Goal: Task Accomplishment & Management: Use online tool/utility

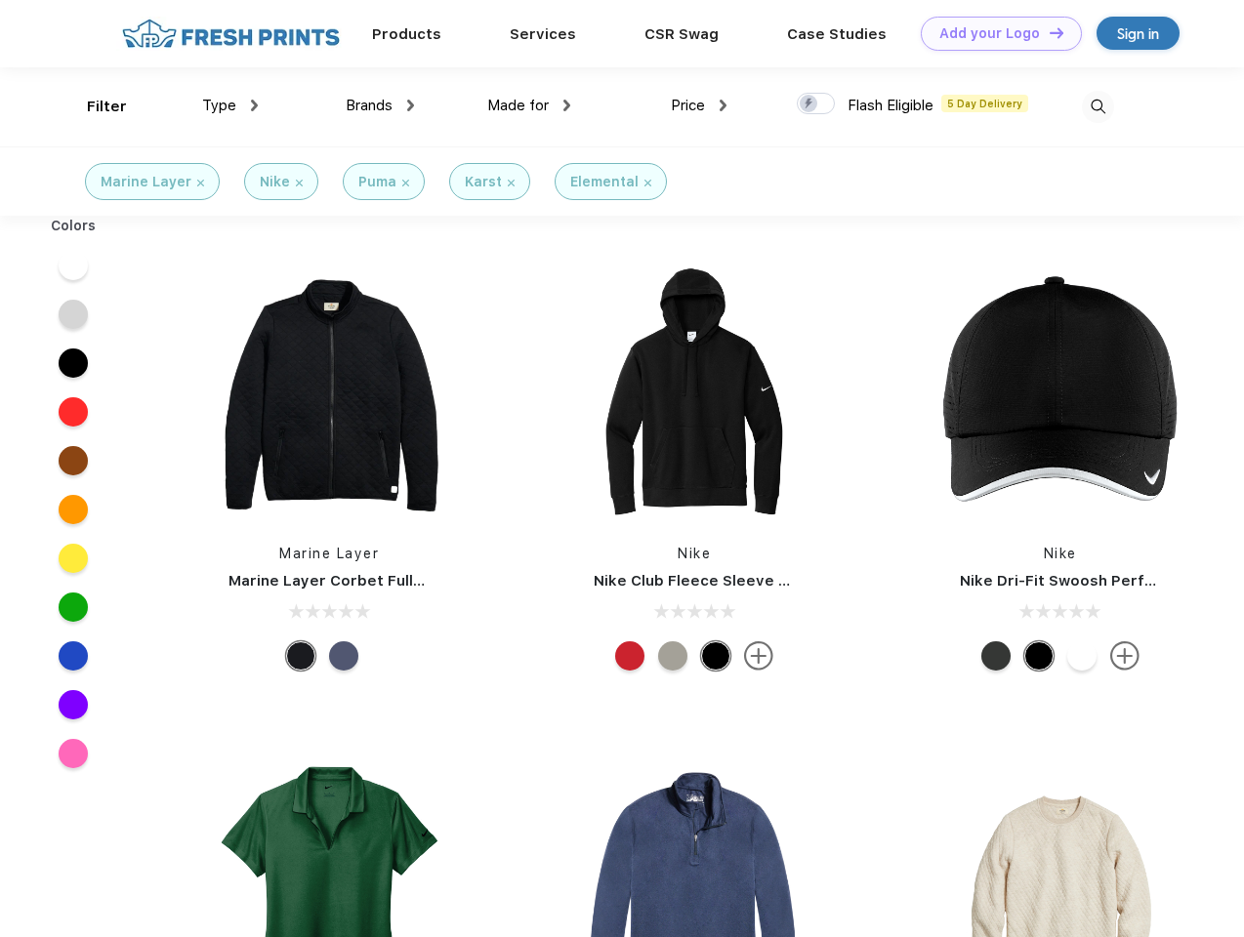
click at [994, 33] on link "Add your Logo Design Tool" at bounding box center [1001, 34] width 161 height 34
click at [0, 0] on div "Design Tool" at bounding box center [0, 0] width 0 height 0
click at [1048, 32] on link "Add your Logo Design Tool" at bounding box center [1001, 34] width 161 height 34
click at [94, 106] on div "Filter" at bounding box center [107, 107] width 40 height 22
click at [230, 105] on span "Type" at bounding box center [219, 106] width 34 height 18
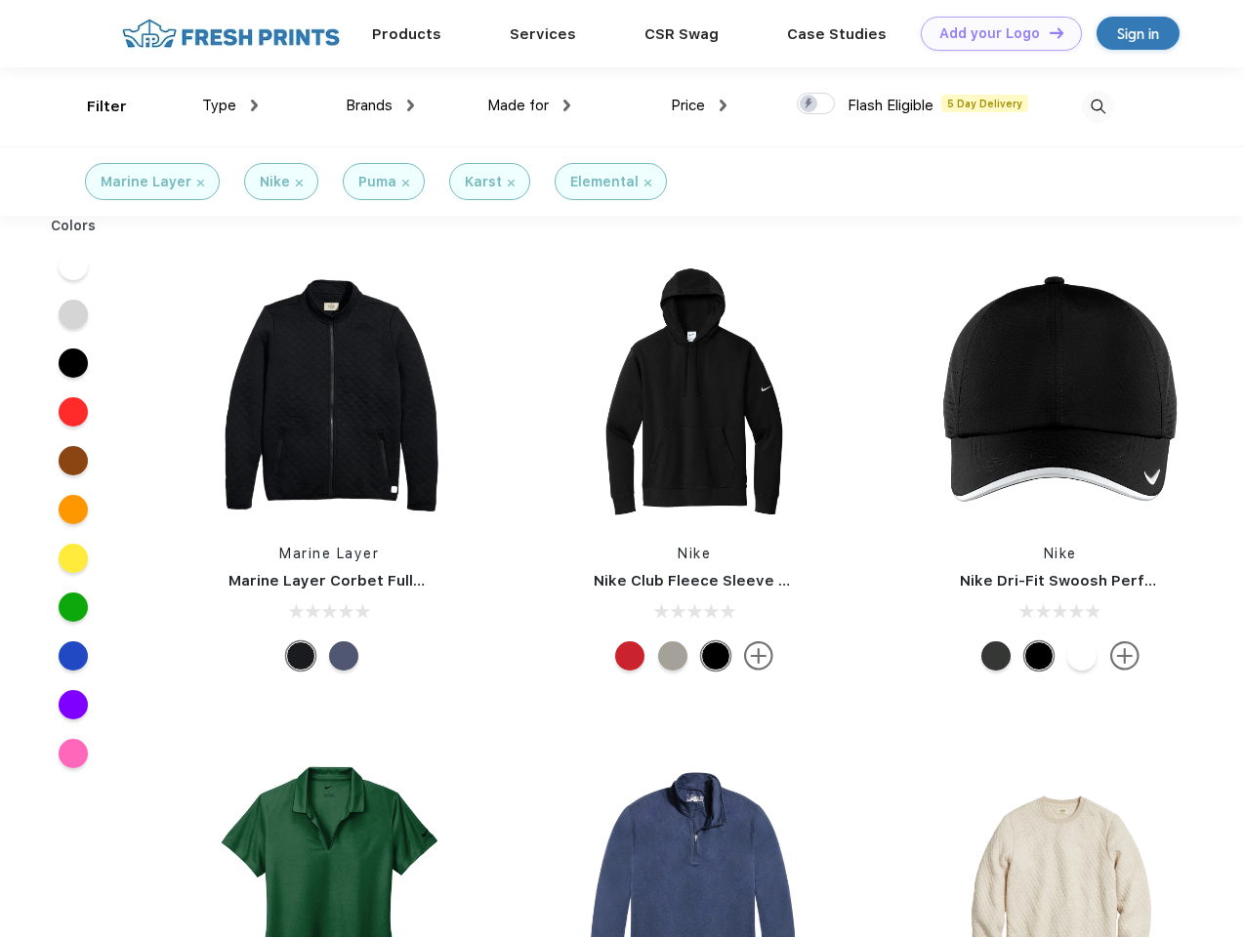
click at [380, 105] on span "Brands" at bounding box center [369, 106] width 47 height 18
click at [529, 105] on span "Made for" at bounding box center [518, 106] width 62 height 18
click at [699, 105] on span "Price" at bounding box center [688, 106] width 34 height 18
click at [816, 104] on div at bounding box center [816, 103] width 38 height 21
click at [809, 104] on input "checkbox" at bounding box center [803, 98] width 13 height 13
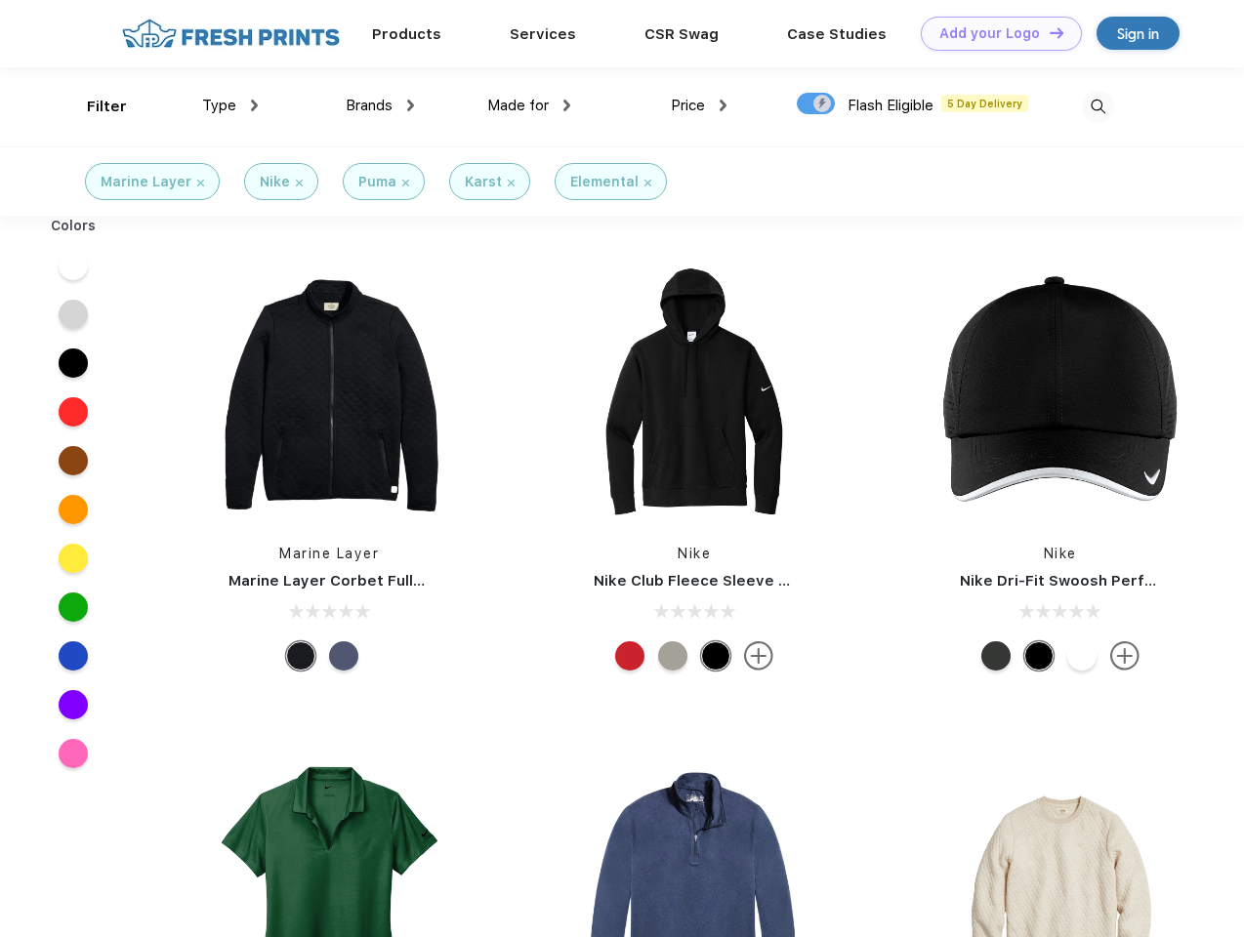
click at [1097, 106] on img at bounding box center [1098, 107] width 32 height 32
